Goal: Communication & Community: Answer question/provide support

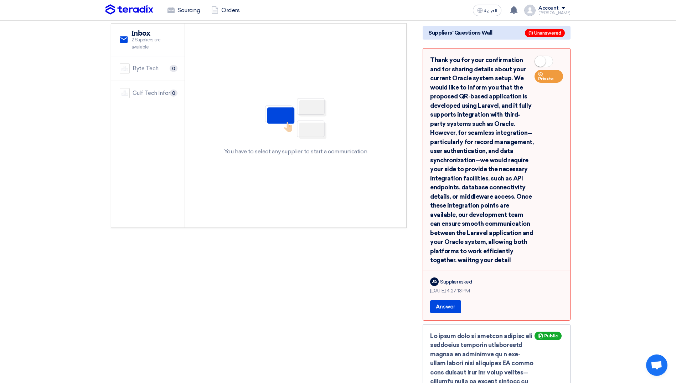
scroll to position [71, 0]
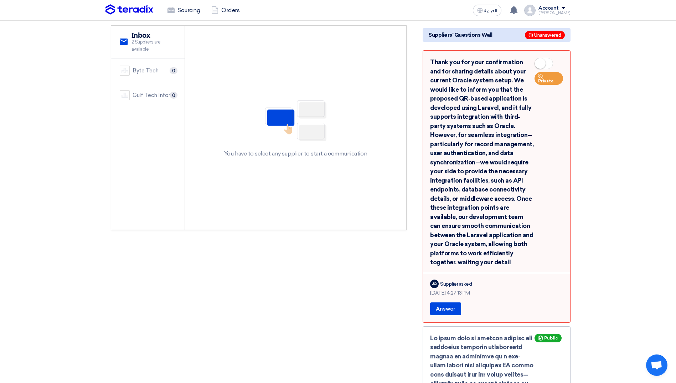
drag, startPoint x: 462, startPoint y: 261, endPoint x: 428, endPoint y: 57, distance: 206.6
click at [428, 57] on div "Thank you for your confirmation and for sharing details about your current Orac…" at bounding box center [497, 186] width 148 height 272
drag, startPoint x: 428, startPoint y: 57, endPoint x: 454, endPoint y: 71, distance: 29.2
copy div "Thank you for your confirmation and for sharing details about your current Orac…"
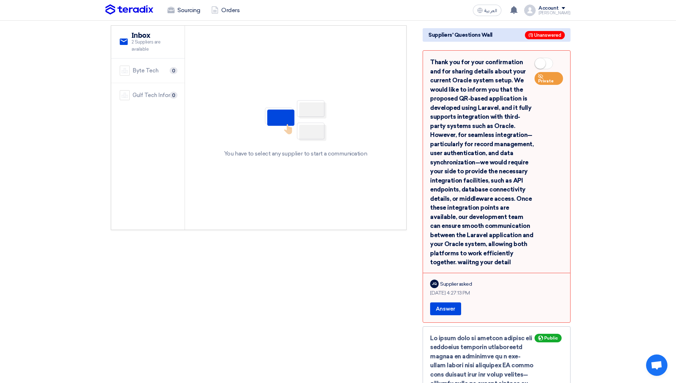
click at [459, 315] on div "Thank you for your confirmation and for sharing details about your current Orac…" at bounding box center [497, 186] width 148 height 272
click at [451, 309] on button "Answer" at bounding box center [445, 308] width 31 height 13
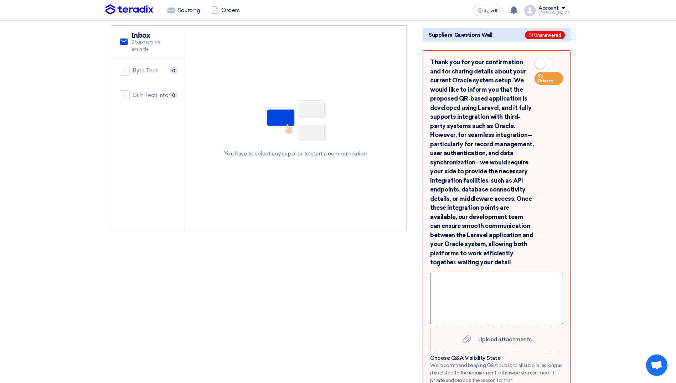
click at [472, 285] on div at bounding box center [496, 298] width 133 height 51
paste div
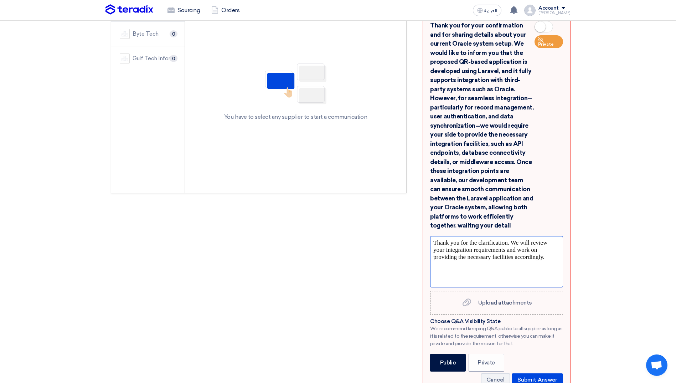
scroll to position [143, 0]
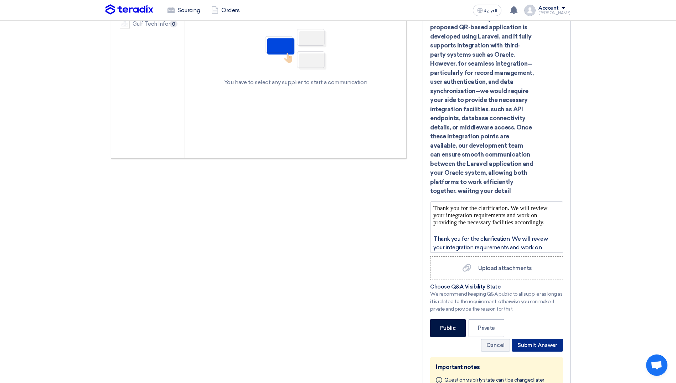
click at [531, 346] on button "Submit Answer" at bounding box center [537, 344] width 51 height 13
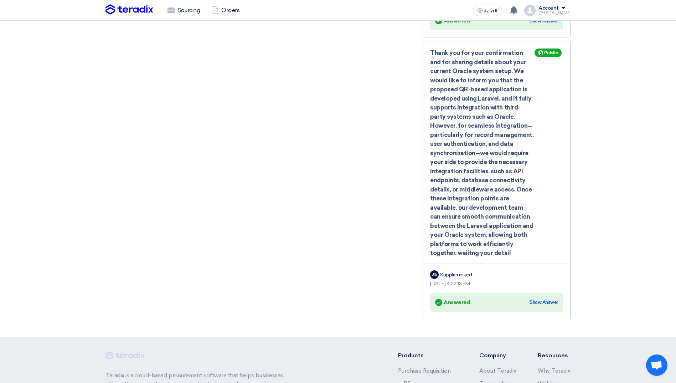
scroll to position [606, 0]
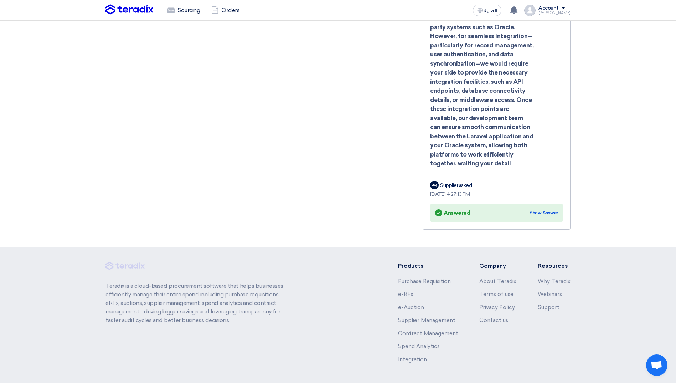
click at [540, 209] on div "Show Answer" at bounding box center [543, 212] width 29 height 7
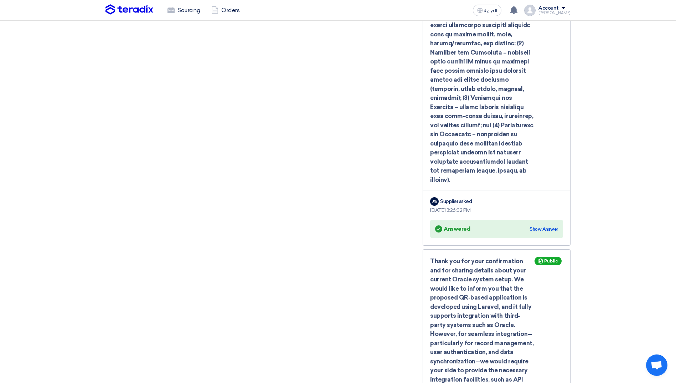
scroll to position [321, 0]
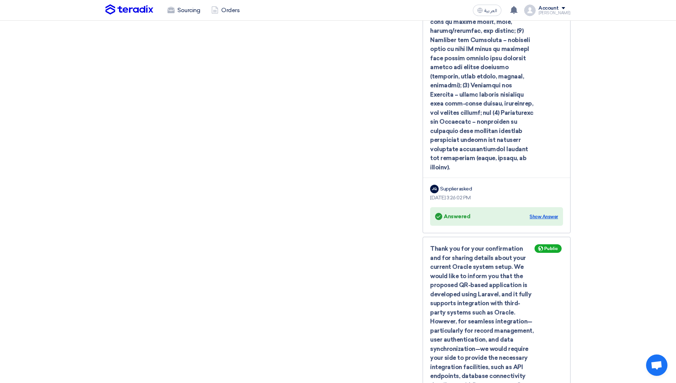
click at [552, 213] on div "Show Answer" at bounding box center [543, 216] width 29 height 7
